Goal: Transaction & Acquisition: Download file/media

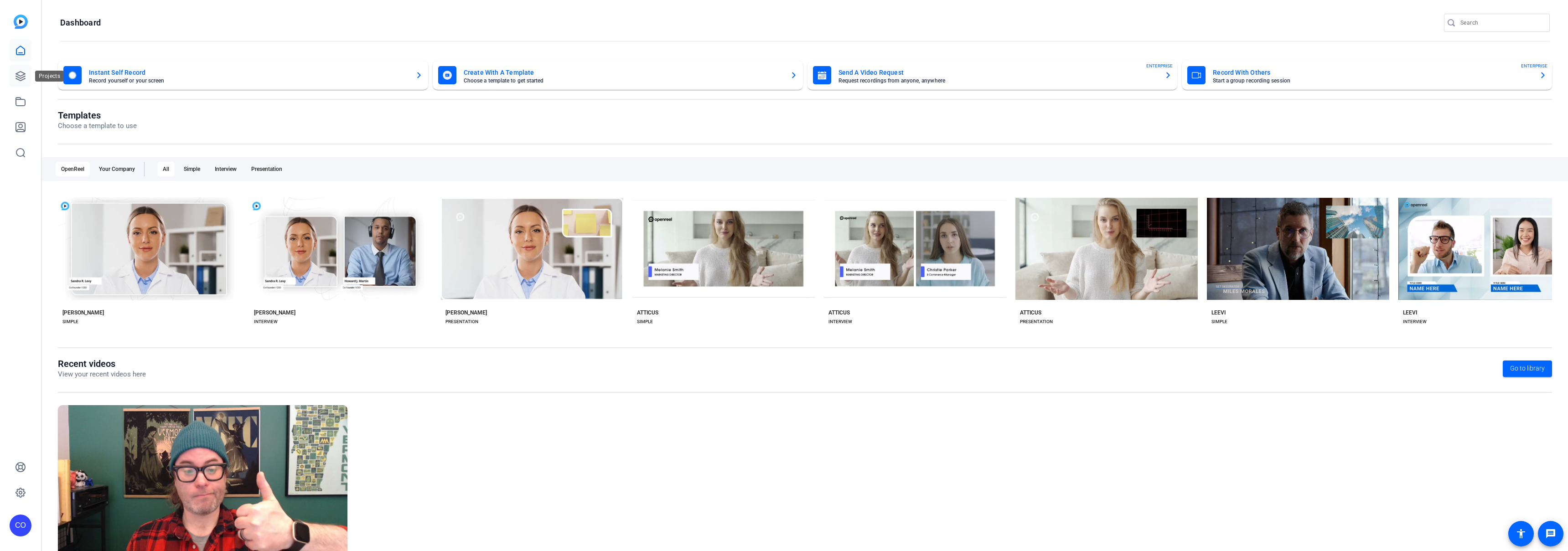
click at [13, 71] on link at bounding box center [21, 76] width 22 height 22
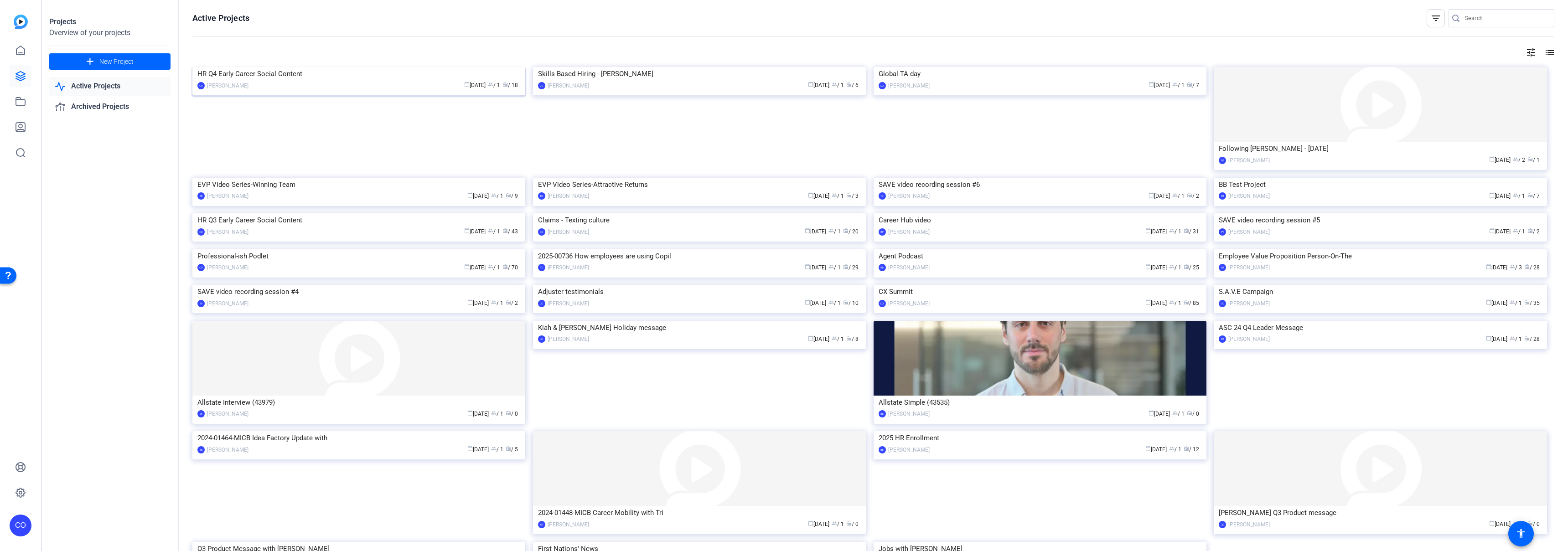
click at [287, 67] on img at bounding box center [359, 67] width 333 height 0
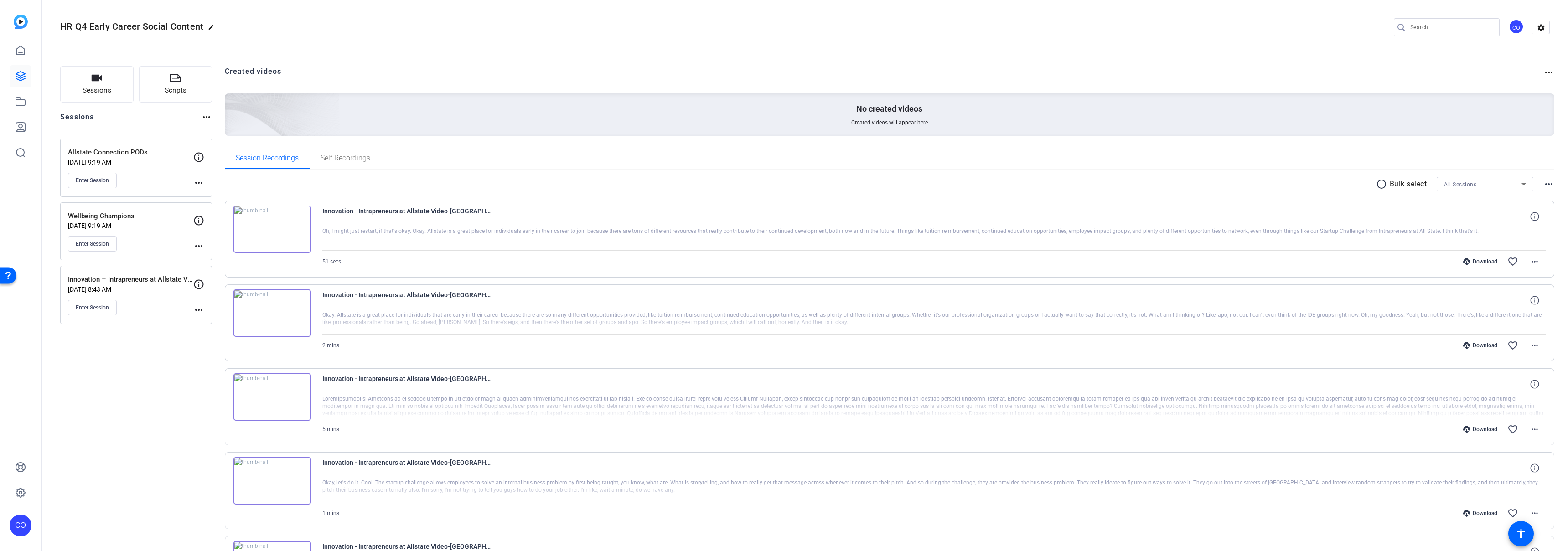
scroll to position [538, 0]
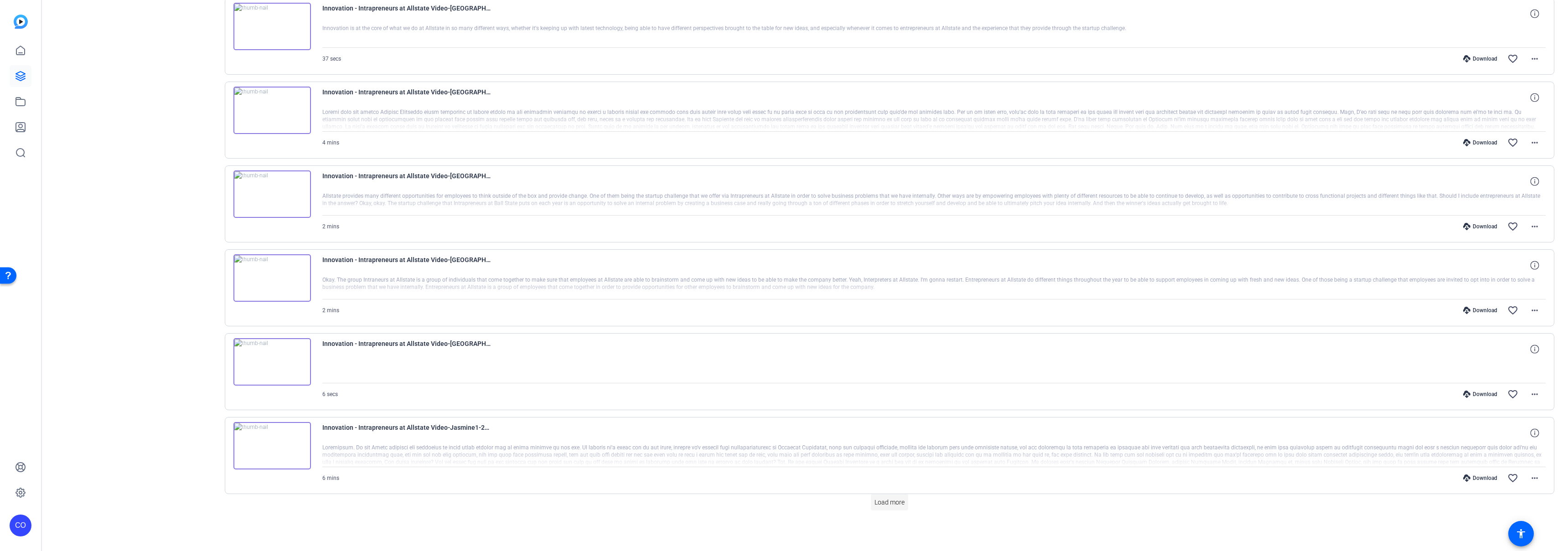
click at [876, 508] on span at bounding box center [889, 502] width 37 height 22
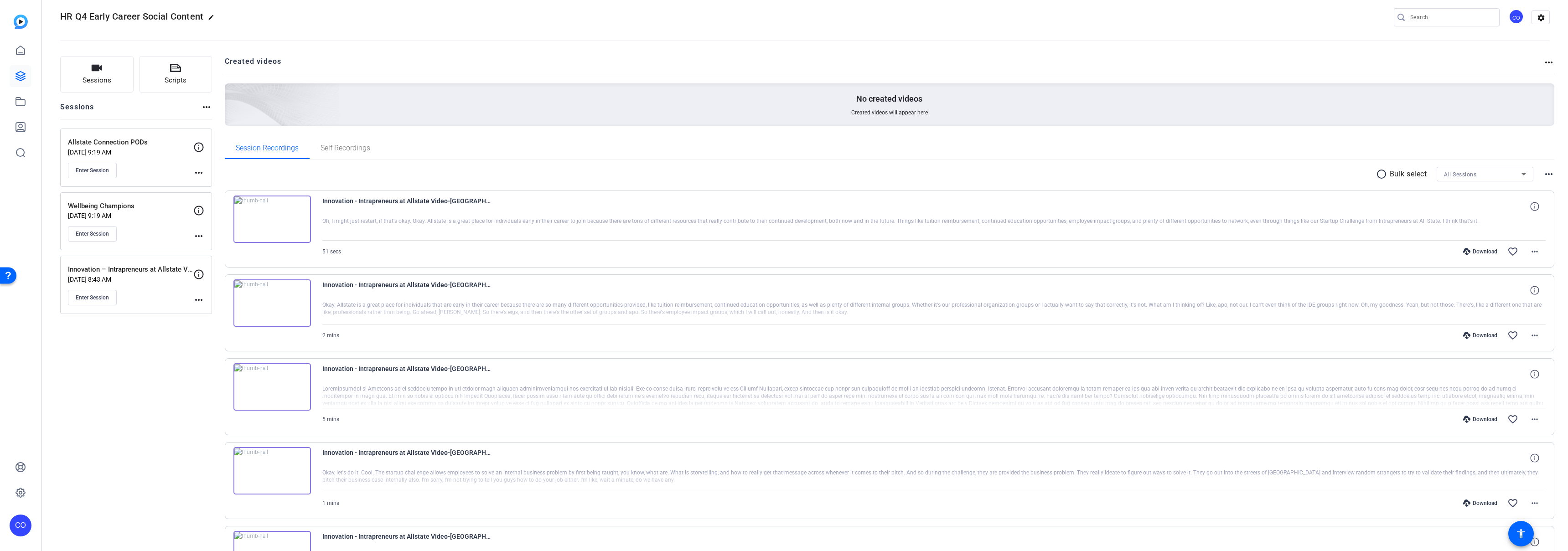
scroll to position [0, 0]
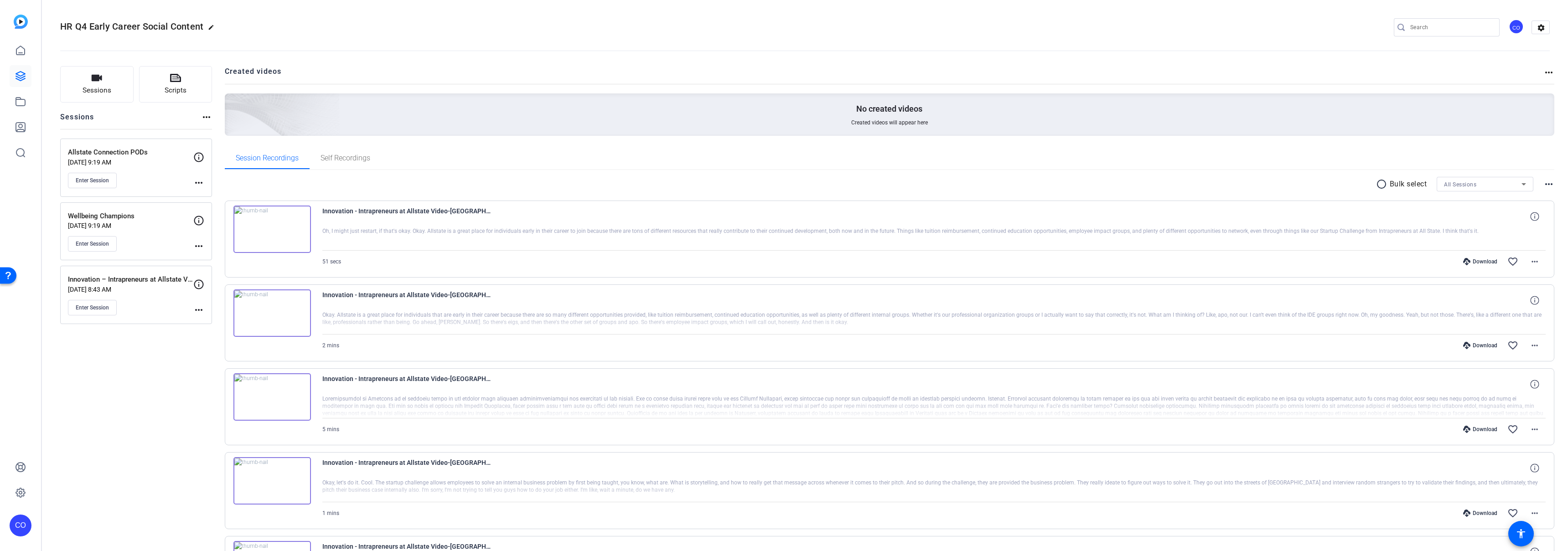
click at [1376, 182] on mat-icon "radio_button_unchecked" at bounding box center [1383, 184] width 13 height 11
click at [1411, 182] on icon at bounding box center [1413, 184] width 4 height 12
click at [1409, 199] on span "Select All" at bounding box center [1421, 199] width 48 height 11
click at [1425, 235] on span "Download MP4" at bounding box center [1421, 233] width 48 height 11
